Goal: Transaction & Acquisition: Purchase product/service

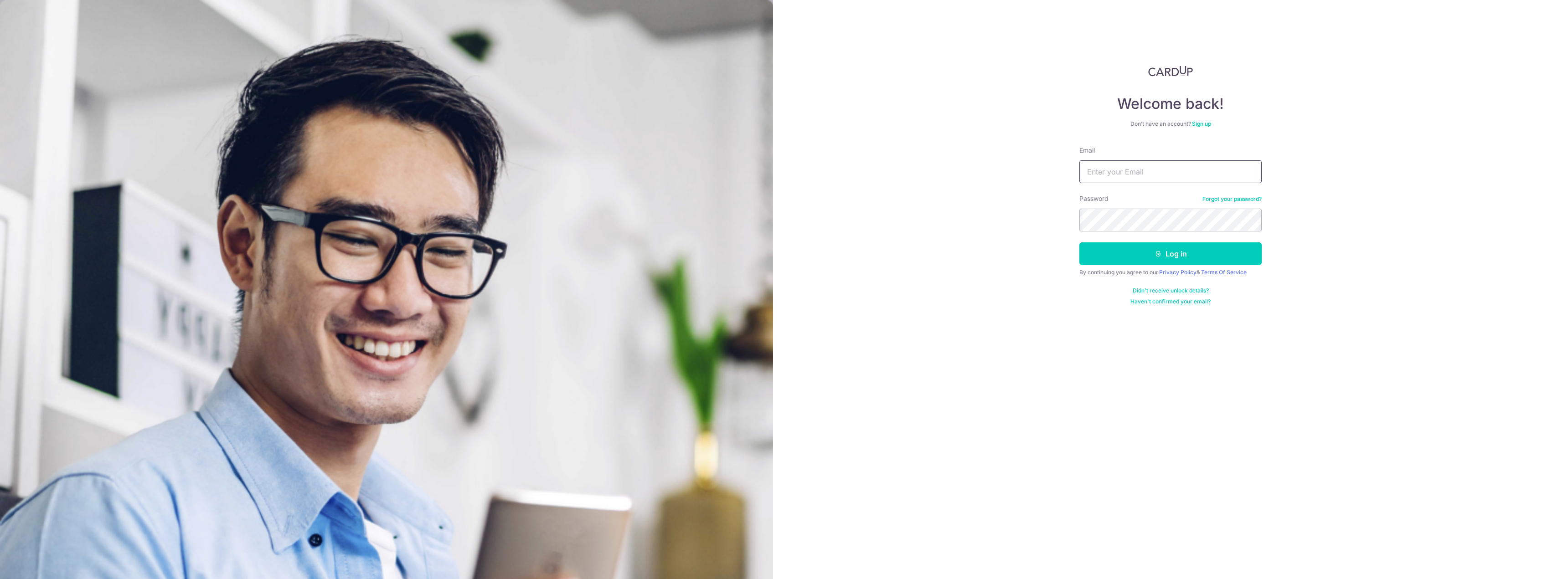
drag, startPoint x: 0, startPoint y: 0, endPoint x: 1139, endPoint y: 175, distance: 1152.4
click at [1139, 175] on input "Email" at bounding box center [1171, 172] width 183 height 23
type input "[EMAIL_ADDRESS][DOMAIN_NAME]"
click at [1191, 257] on button "Log in" at bounding box center [1171, 253] width 183 height 23
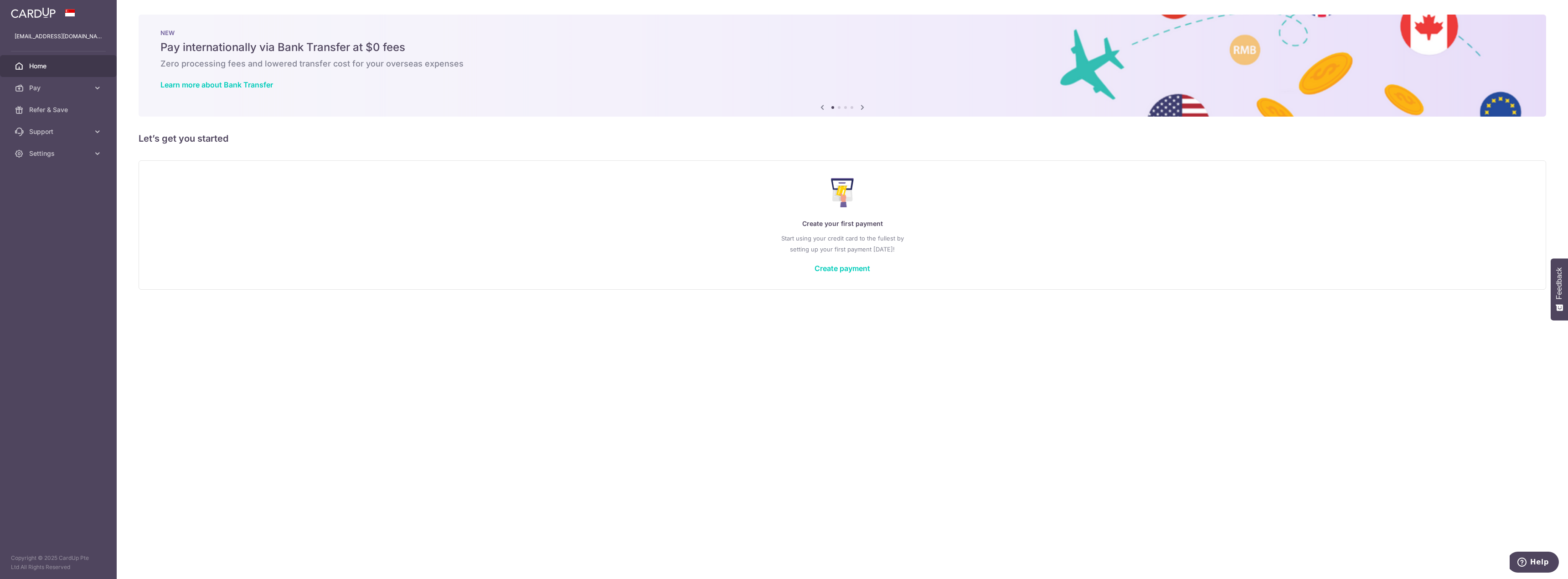
click at [838, 276] on div "Create your first payment Start using your credit card to the fullest by settin…" at bounding box center [842, 224] width 1385 height 108
click at [838, 272] on link "Create payment" at bounding box center [842, 268] width 55 height 9
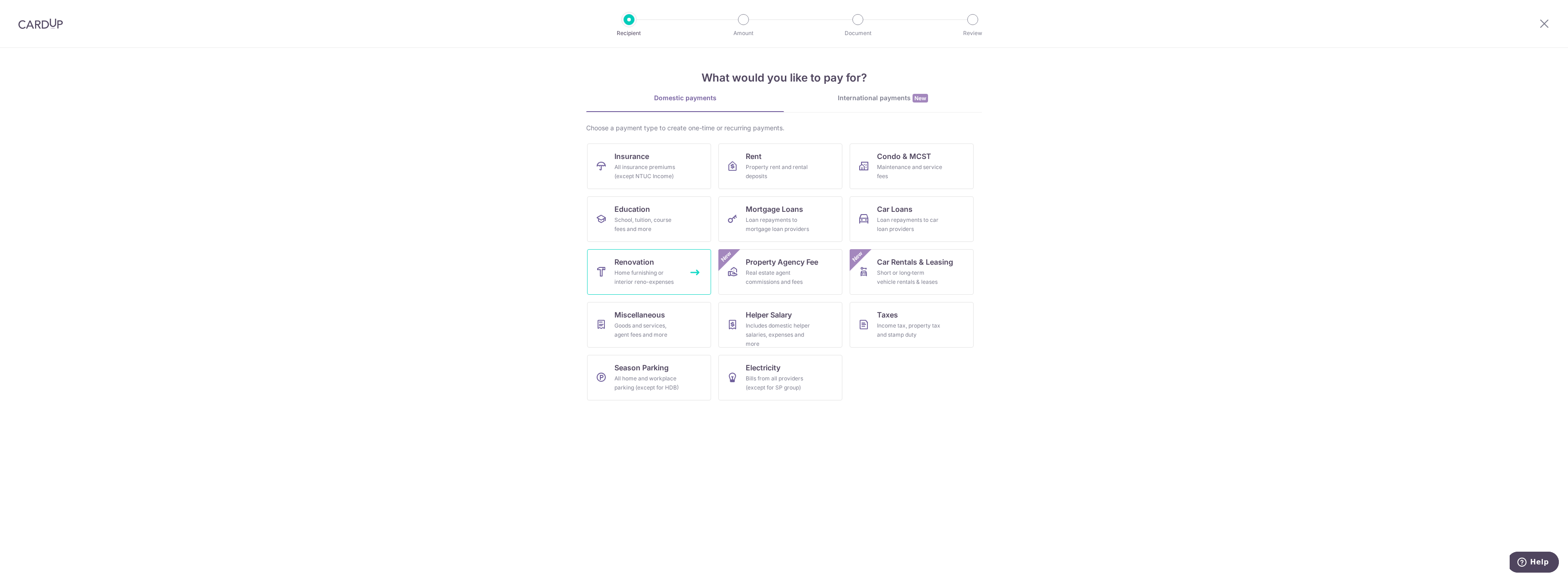
click at [654, 279] on div "Home furnishing or interior reno-expenses" at bounding box center [647, 277] width 66 height 18
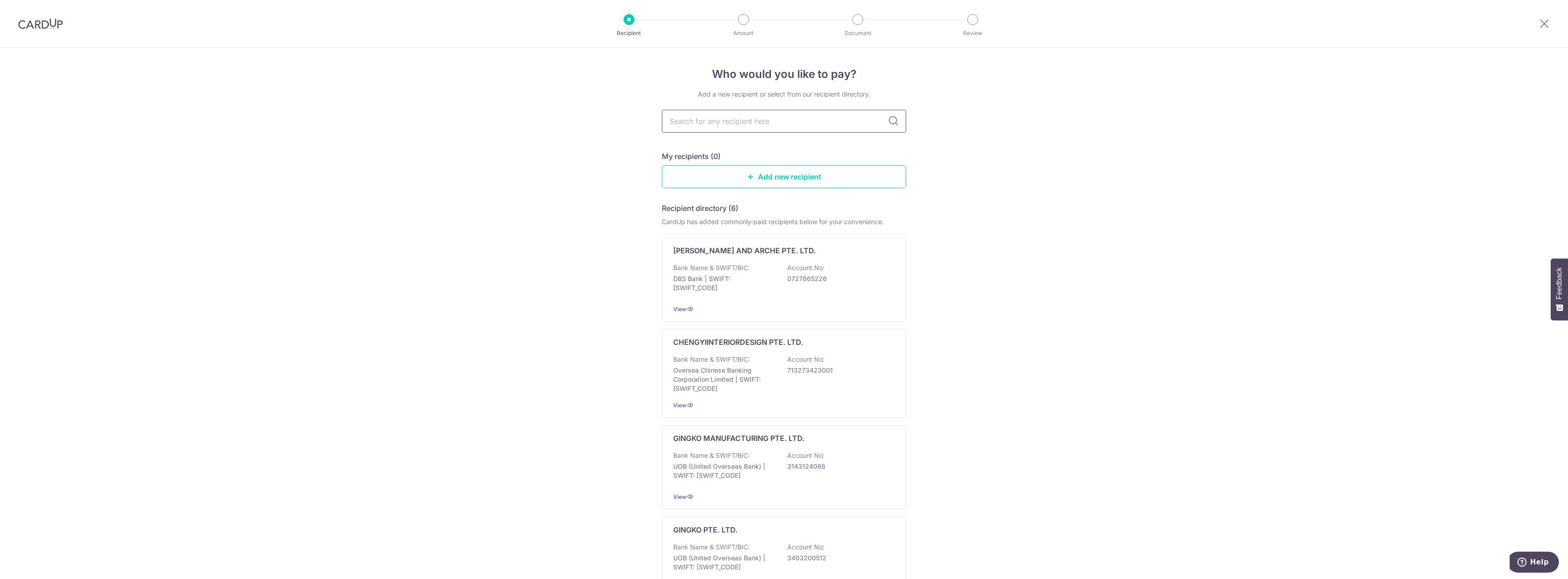
click at [770, 123] on input "text" at bounding box center [783, 120] width 244 height 23
type input "she interior"
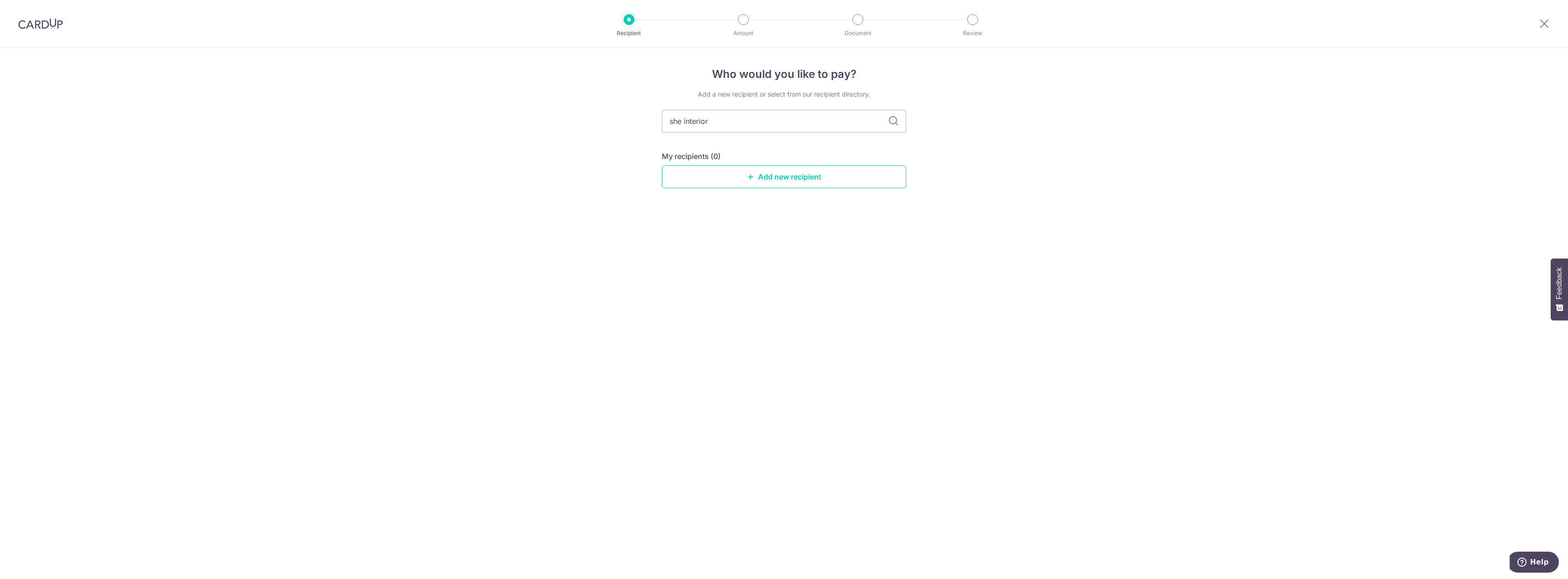
click at [888, 121] on icon at bounding box center [894, 121] width 11 height 11
click at [866, 122] on input "she interior" at bounding box center [783, 120] width 244 height 23
click at [828, 172] on link "Add new recipient" at bounding box center [783, 176] width 244 height 23
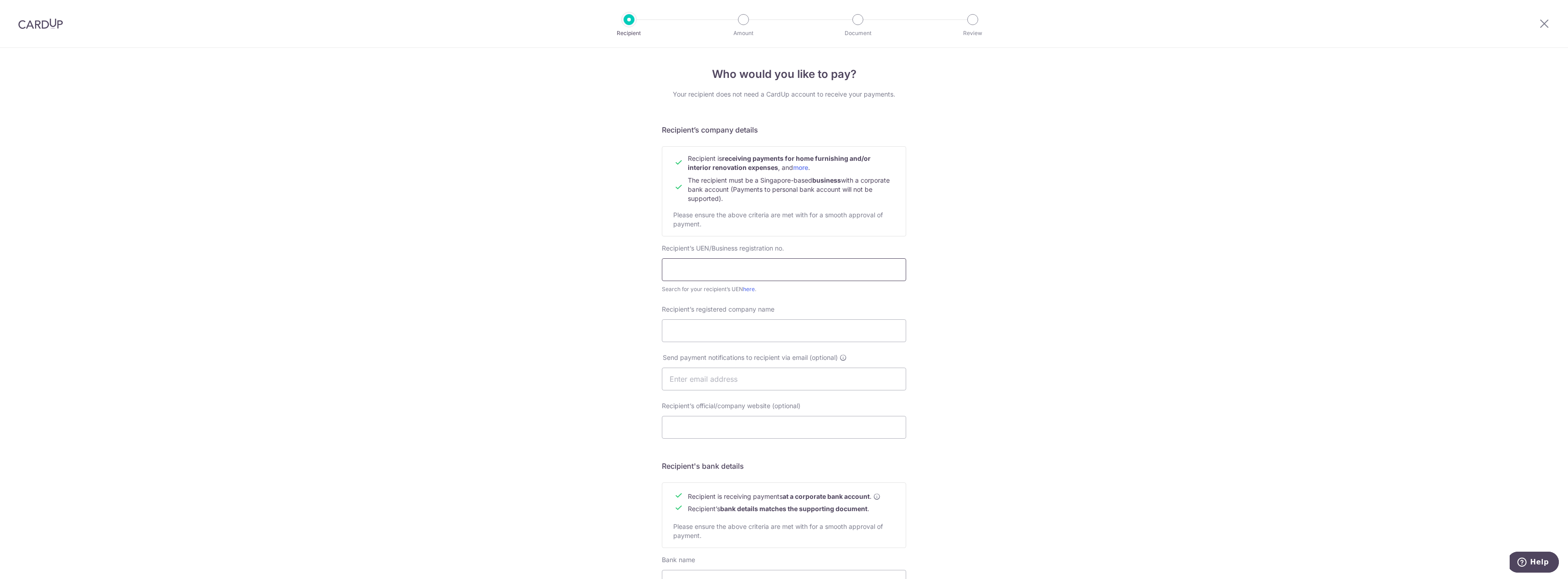
click at [802, 263] on input "text" at bounding box center [783, 269] width 244 height 23
drag, startPoint x: 1026, startPoint y: 371, endPoint x: 1022, endPoint y: 374, distance: 5.0
click at [1026, 371] on div "Who would you like to pay? Your recipient does not need a CardUp account to rec…" at bounding box center [784, 390] width 1568 height 685
click at [719, 262] on input "text" at bounding box center [783, 269] width 244 height 23
paste input "201801974M"
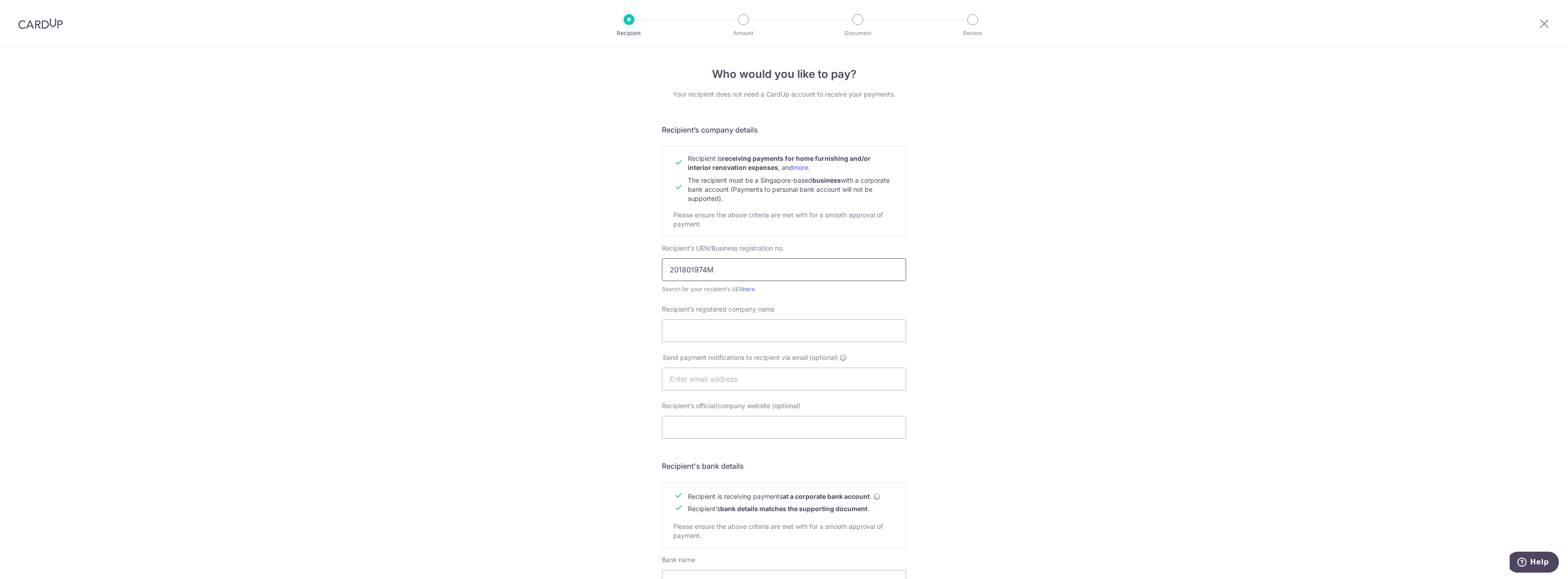
type input "201801974M"
click at [1048, 239] on div "Who would you like to pay? Your recipient does not need a CardUp account to rec…" at bounding box center [784, 390] width 1568 height 685
click at [782, 272] on input "201801974M" at bounding box center [783, 269] width 244 height 23
click at [790, 290] on div "Search for your recipient’s UEN here ." at bounding box center [783, 289] width 244 height 9
click at [786, 334] on input "Recipient’s registered company name" at bounding box center [783, 330] width 244 height 23
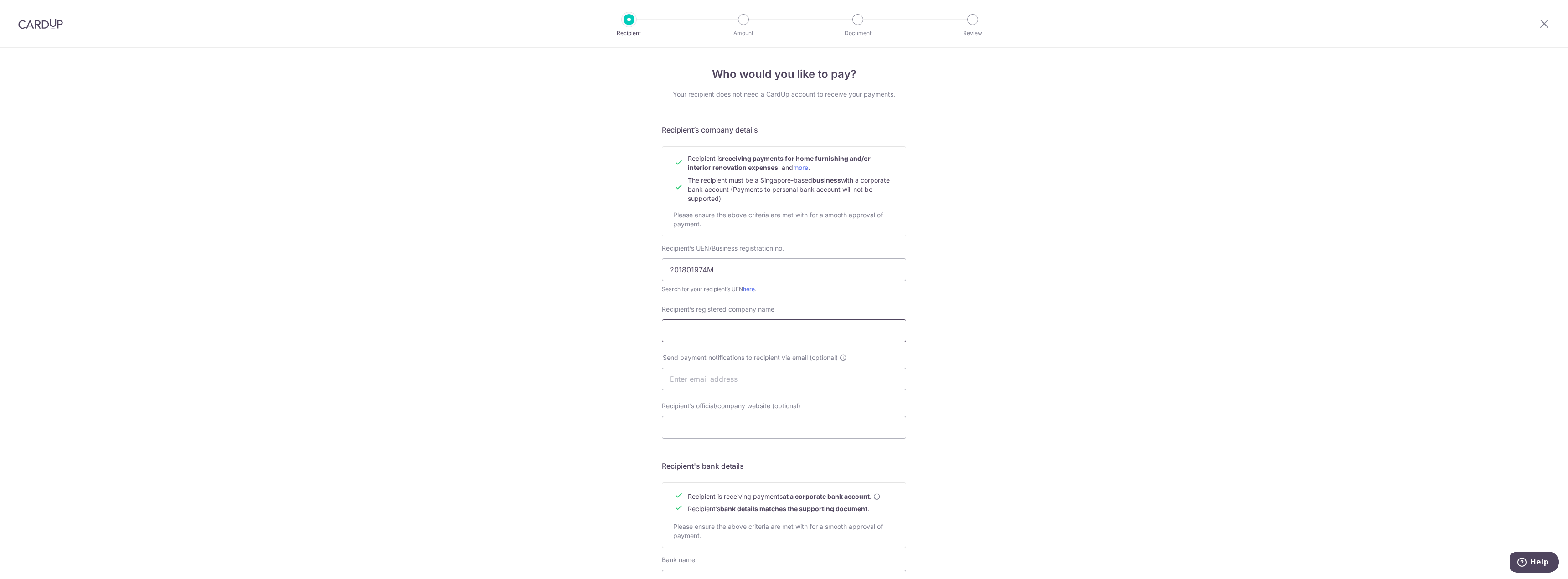
click at [786, 334] on input "Recipient’s registered company name" at bounding box center [783, 330] width 244 height 23
click at [721, 327] on input "Recipient’s registered company name" at bounding box center [783, 330] width 244 height 23
paste input "SHE INTERIOR DESIGN PTE. LTD."
type input "SHE INTERIOR DESIGN PTE. LTD."
click at [1013, 305] on div "Who would you like to pay? Your recipient does not need a CardUp account to rec…" at bounding box center [784, 390] width 1568 height 685
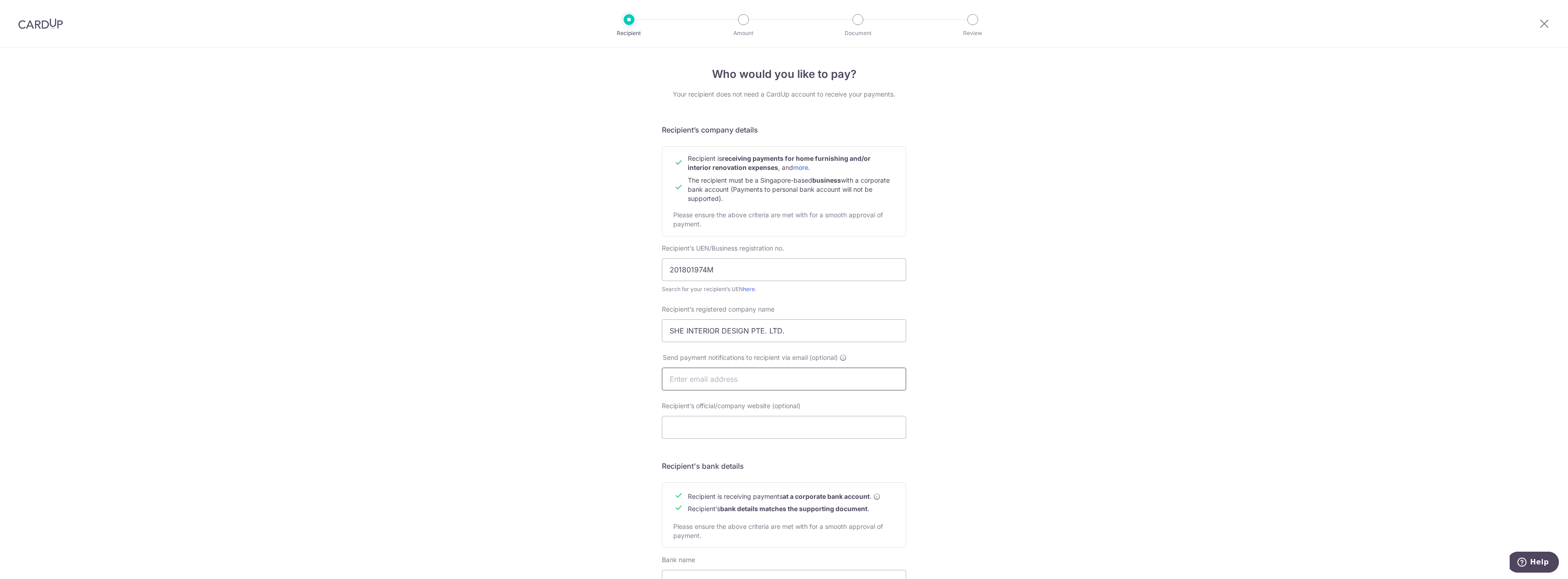
click at [728, 386] on input "text" at bounding box center [783, 378] width 244 height 23
click at [1054, 341] on div "Who would you like to pay? Your recipient does not need a CardUp account to rec…" at bounding box center [784, 390] width 1568 height 685
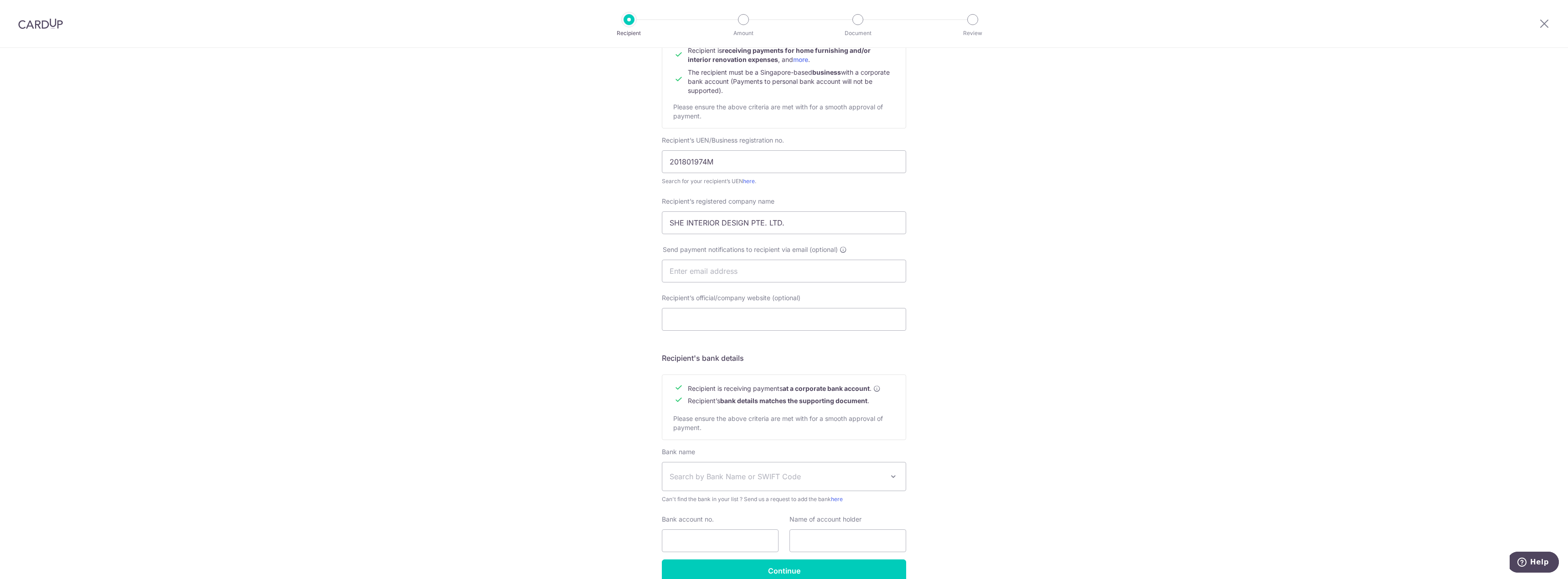
scroll to position [154, 0]
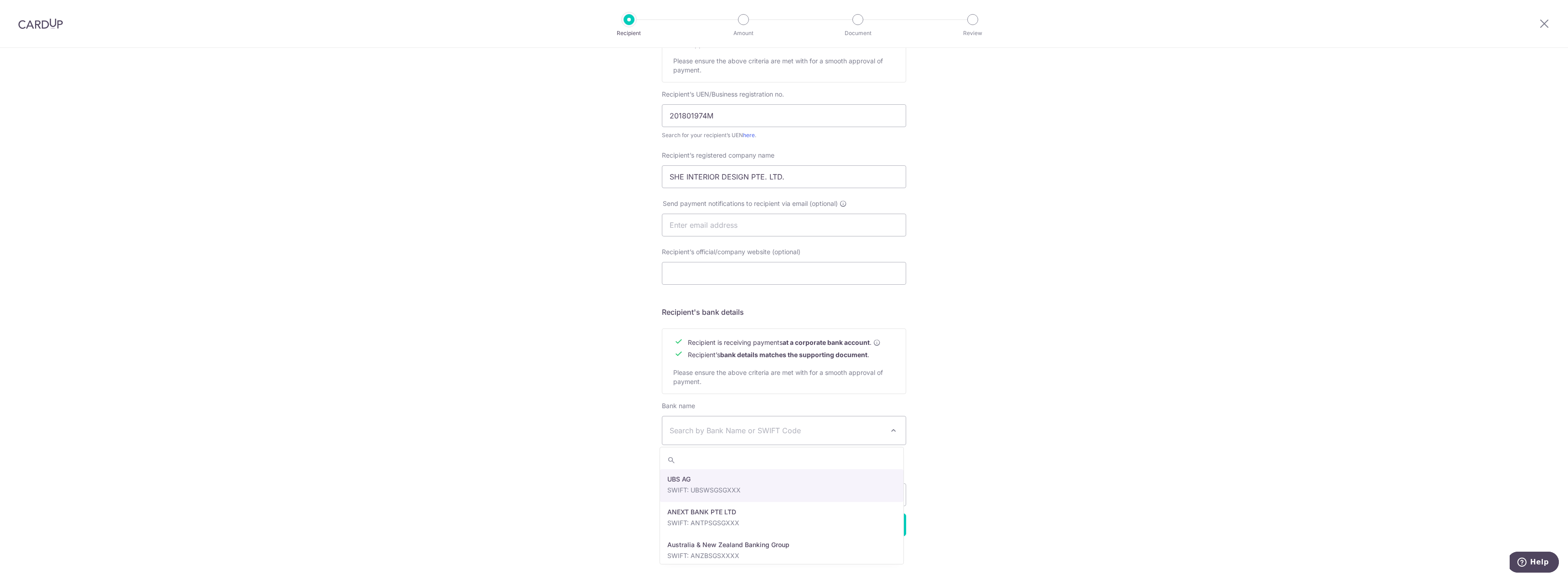
click at [746, 436] on span "Search by Bank Name or SWIFT Code" at bounding box center [784, 430] width 243 height 28
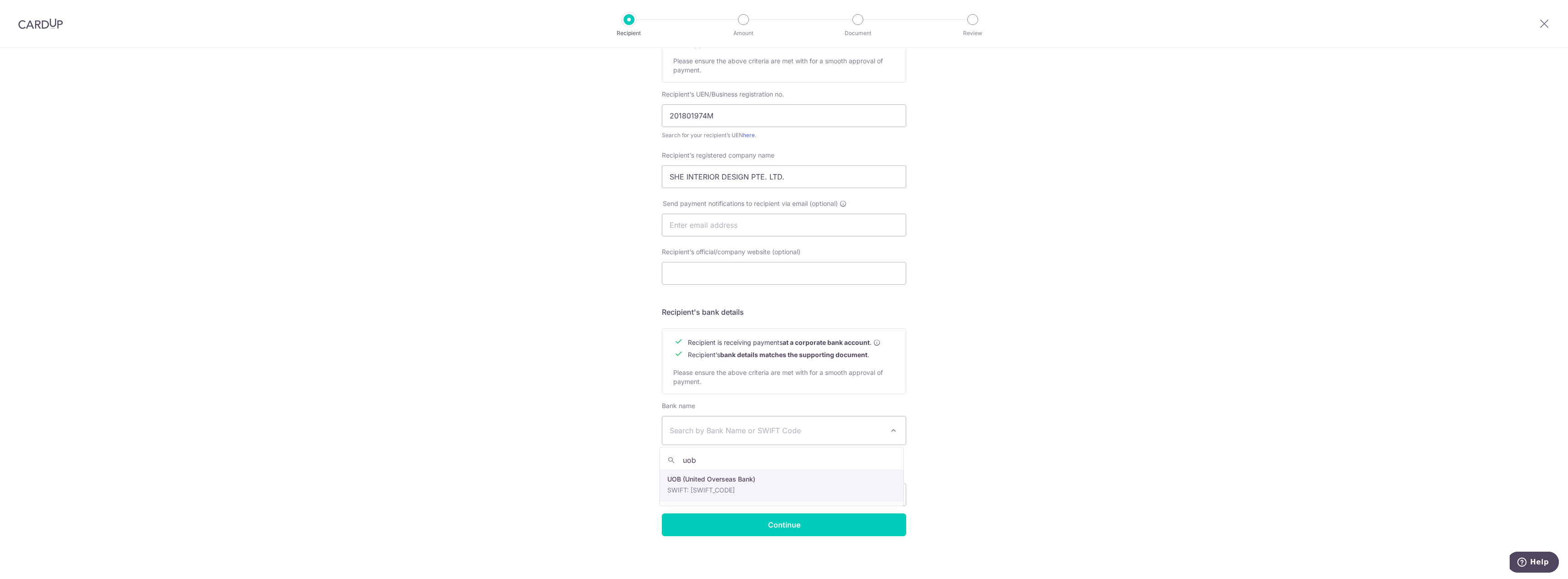
type input "uob"
select select "18"
click at [700, 488] on input "Bank account no." at bounding box center [720, 494] width 117 height 23
paste input "388-314-0689"
click at [701, 499] on input "388-314-0689" at bounding box center [720, 494] width 117 height 23
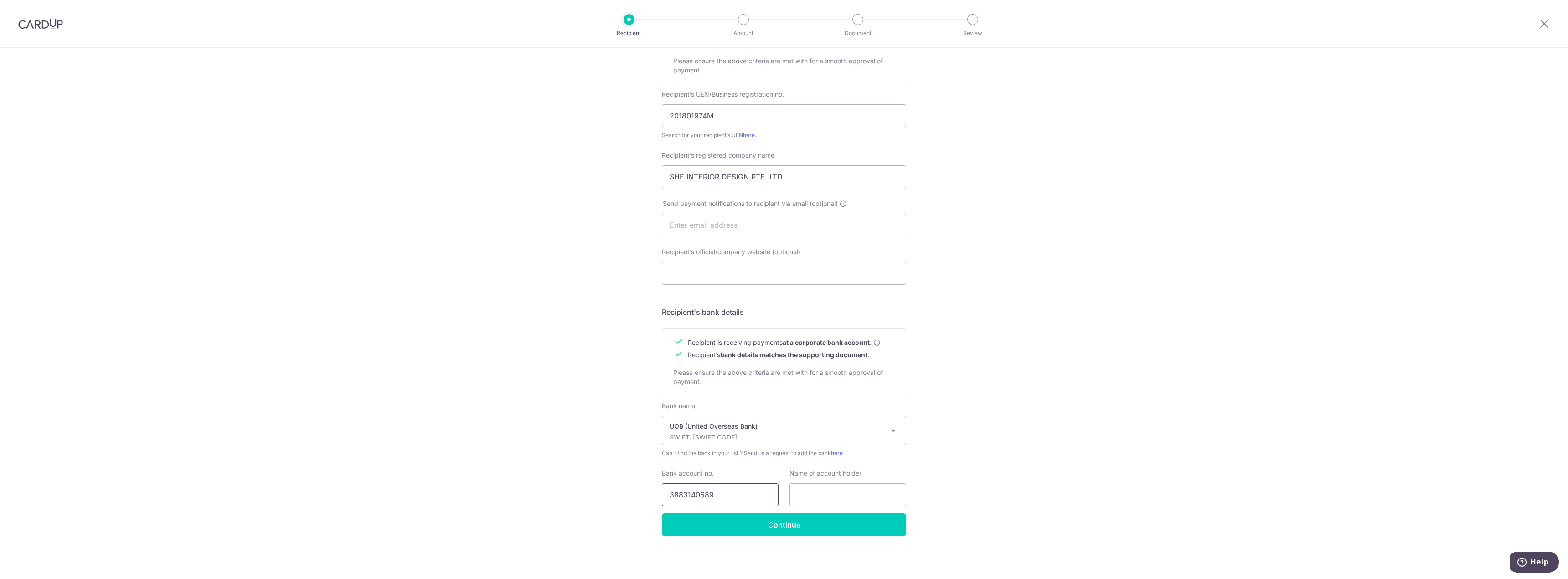
type input "3883140689"
drag, startPoint x: 236, startPoint y: 378, endPoint x: 246, endPoint y: 378, distance: 10.0
click at [236, 378] on div "Who would you like to pay? Your recipient does not need a CardUp account to rec…" at bounding box center [784, 237] width 1568 height 685
click at [816, 491] on input "text" at bounding box center [848, 494] width 117 height 23
paste input "SHE INTERIOR DESIGN PTE LTD"
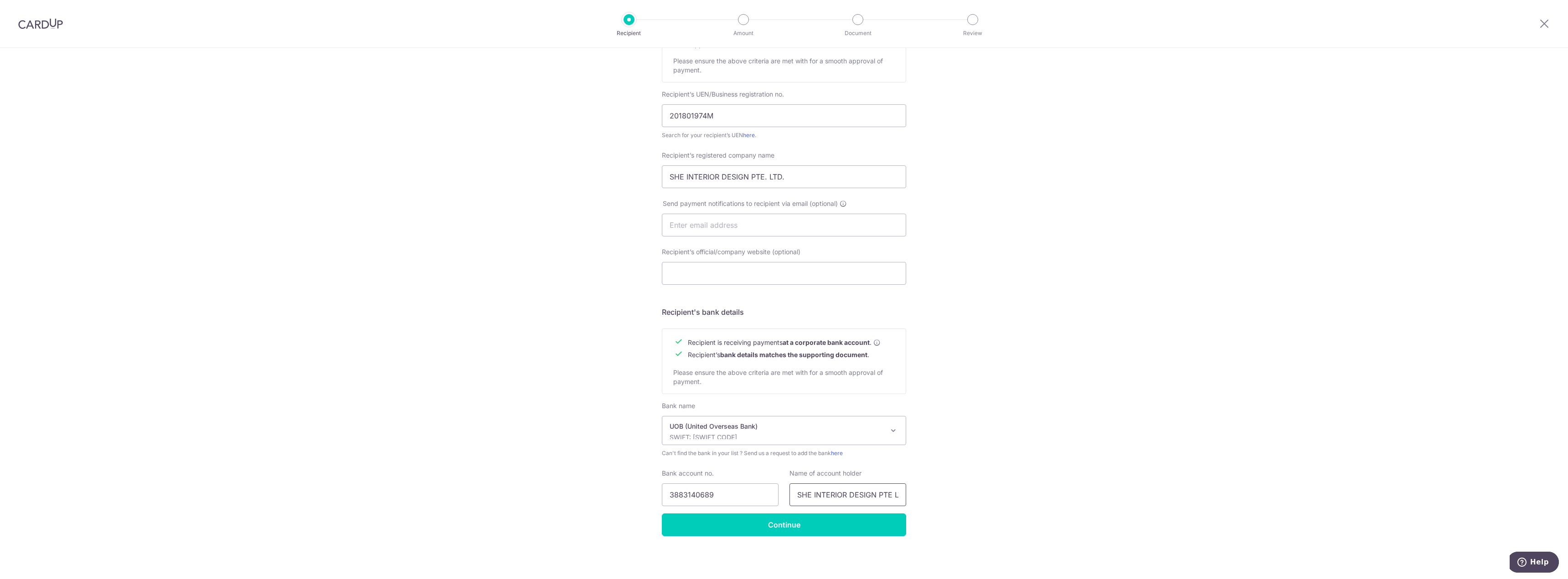
scroll to position [0, 9]
type input "SHE INTERIOR DESIGN PTE LTD"
click at [1021, 425] on div "Who would you like to pay? Your recipient does not need a CardUp account to rec…" at bounding box center [784, 237] width 1568 height 685
click at [808, 522] on input "Continue" at bounding box center [783, 524] width 244 height 23
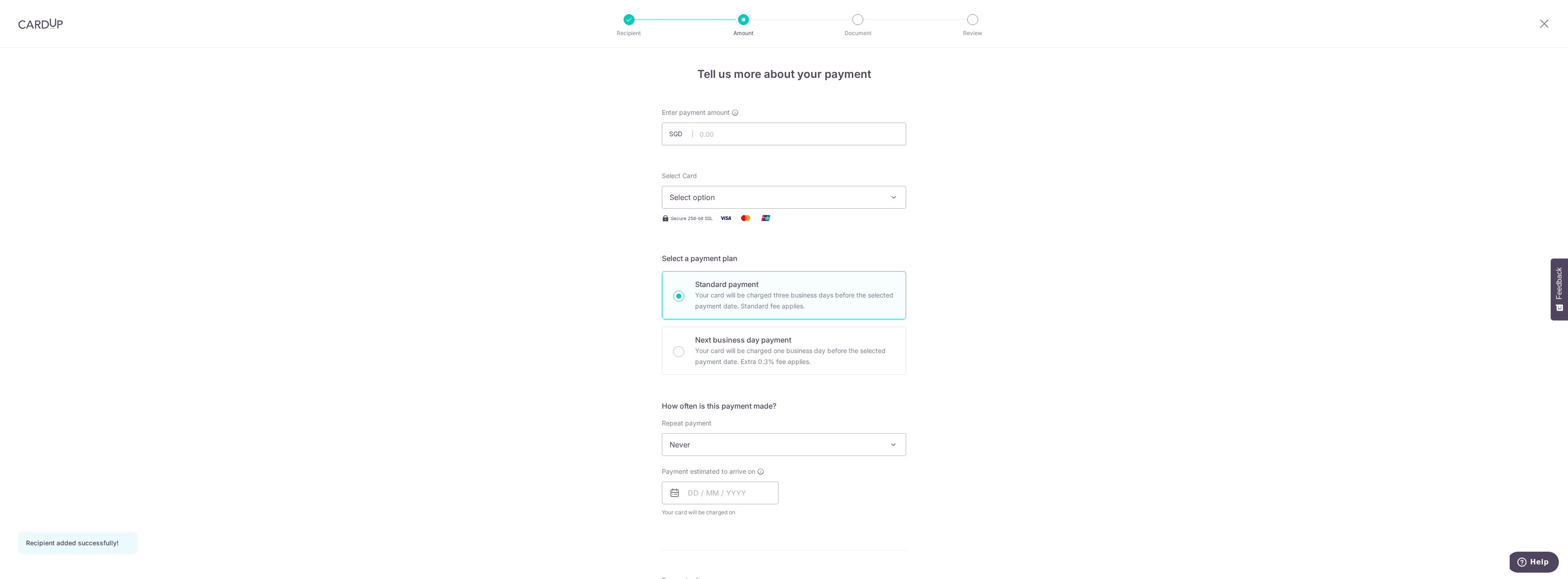
click at [807, 204] on button "Select option" at bounding box center [783, 197] width 244 height 23
click at [791, 227] on link "Add credit card" at bounding box center [784, 223] width 243 height 16
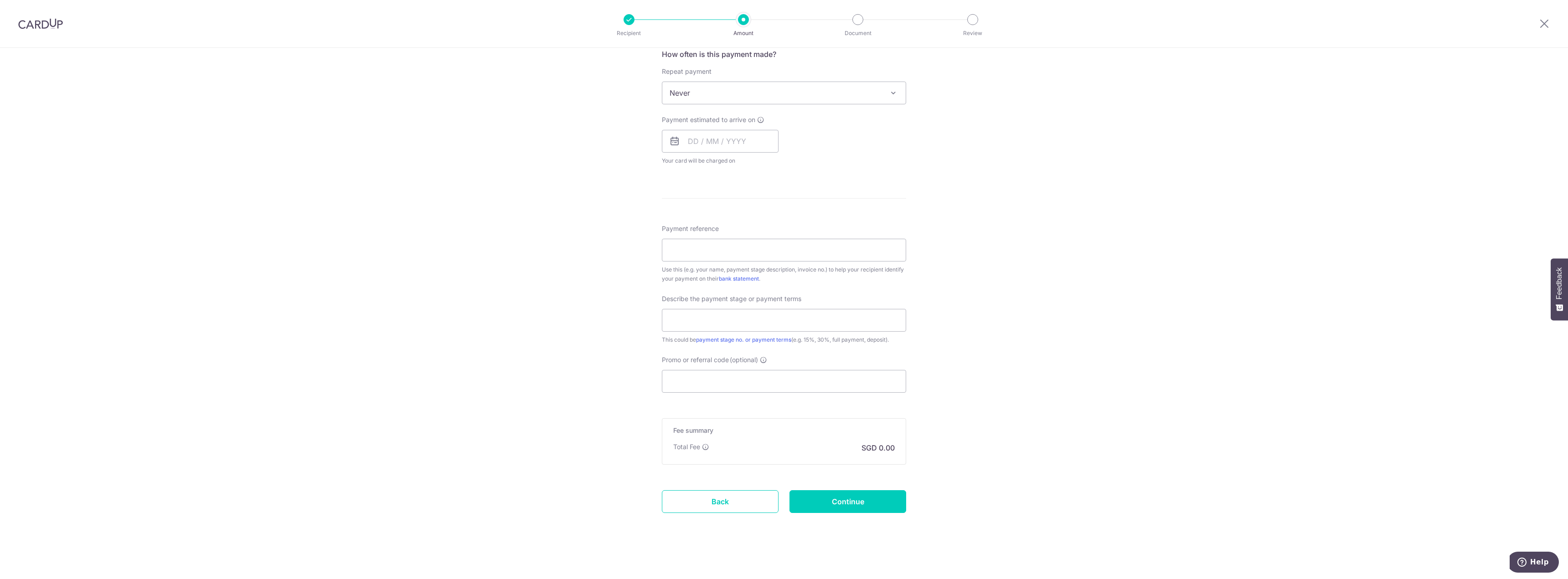
scroll to position [595, 0]
